Goal: Check status: Check status

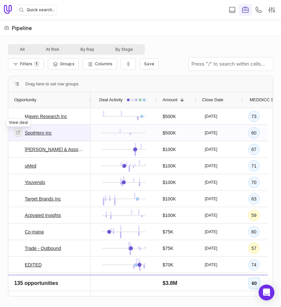
click at [16, 132] on icon at bounding box center [18, 132] width 5 height 5
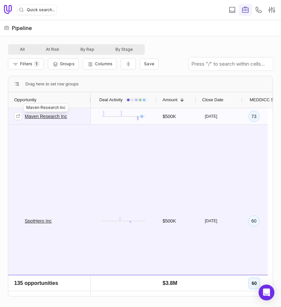
click at [55, 117] on link "Maven Research Inc" at bounding box center [46, 116] width 42 height 8
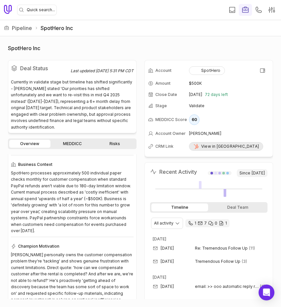
click at [198, 145] on div "View in [GEOGRAPHIC_DATA]" at bounding box center [226, 146] width 66 height 5
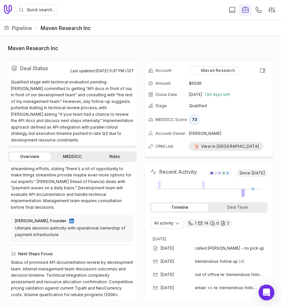
click at [211, 144] on div "View in [GEOGRAPHIC_DATA]" at bounding box center [226, 146] width 66 height 5
